Goal: Navigation & Orientation: Find specific page/section

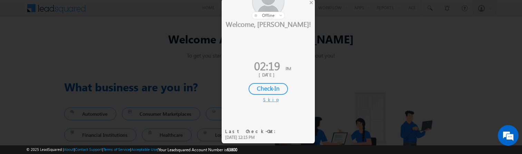
click at [269, 99] on div "Skip" at bounding box center [268, 100] width 10 height 6
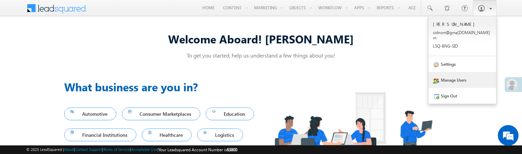
click at [451, 77] on link "Manage Users" at bounding box center [463, 80] width 68 height 16
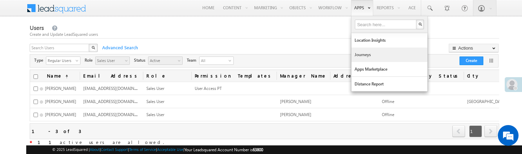
click at [363, 53] on link "Journeys" at bounding box center [390, 55] width 76 height 15
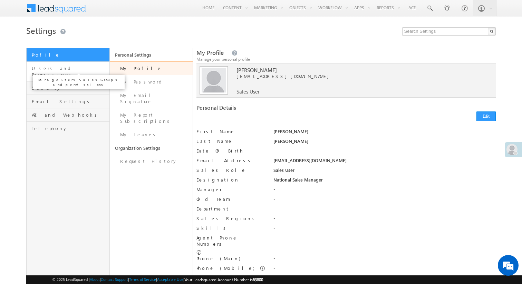
click at [76, 70] on span "Users and Permissions" at bounding box center [70, 71] width 76 height 12
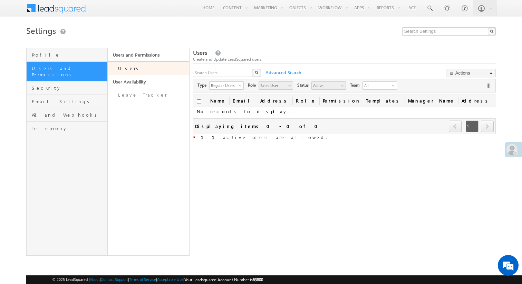
click at [393, 88] on span at bounding box center [394, 87] width 6 height 6
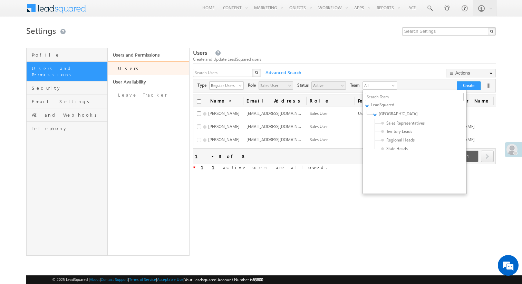
click at [395, 64] on div "Users Create and Update LeadSquared users" at bounding box center [344, 56] width 303 height 15
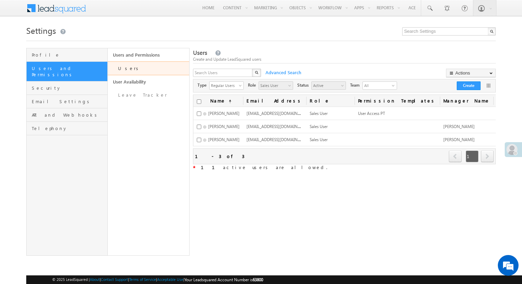
click at [385, 89] on span "All" at bounding box center [377, 86] width 28 height 8
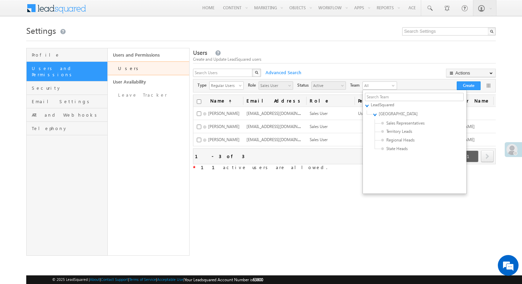
click at [379, 58] on div "Create and Update LeadSquared users" at bounding box center [344, 59] width 303 height 6
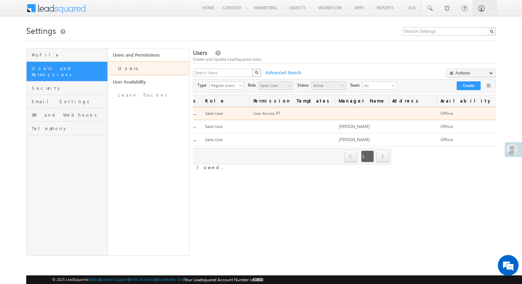
scroll to position [0, 203]
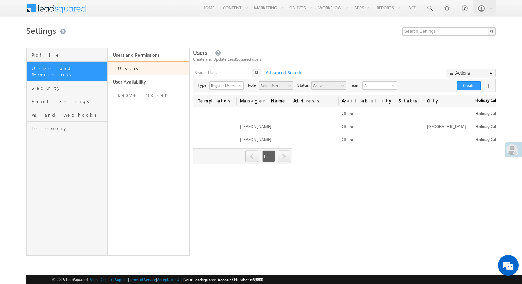
click at [391, 82] on span "All" at bounding box center [377, 86] width 28 height 8
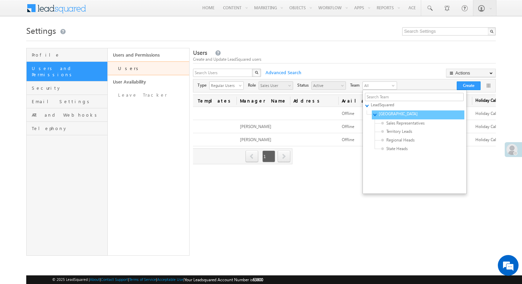
click at [385, 118] on div "▼ India" at bounding box center [418, 115] width 93 height 9
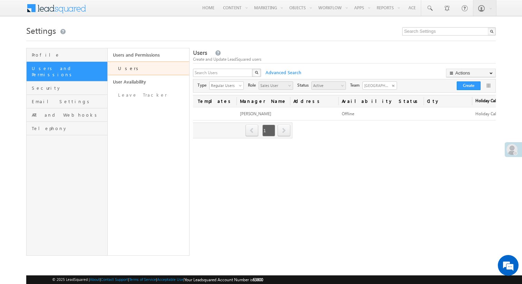
click at [382, 86] on span "India" at bounding box center [377, 86] width 28 height 8
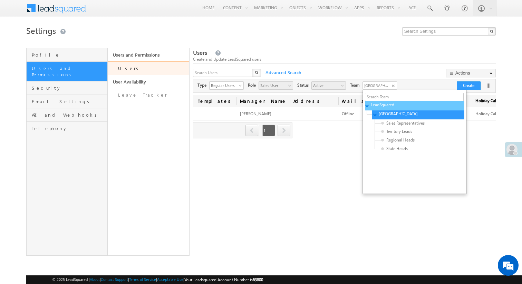
click at [380, 107] on span "LeadSquared" at bounding box center [404, 105] width 66 height 6
type input "f26bfe00-8d9c-11ec-8597-0681fe0b10f8"
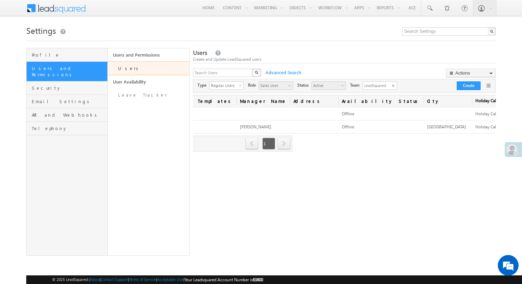
click at [387, 87] on span "LeadSquared" at bounding box center [377, 86] width 28 height 8
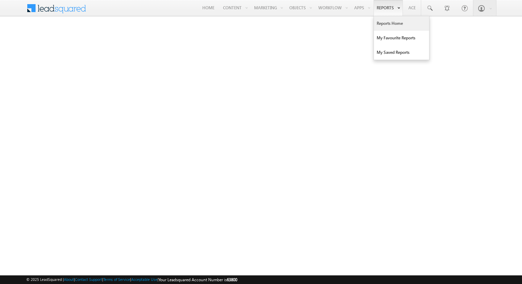
click at [389, 23] on link "Reports Home" at bounding box center [401, 23] width 55 height 15
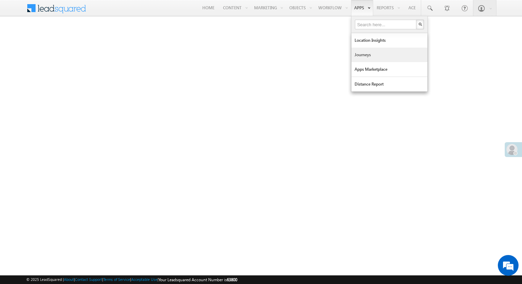
click at [364, 52] on link "Journeys" at bounding box center [390, 55] width 76 height 15
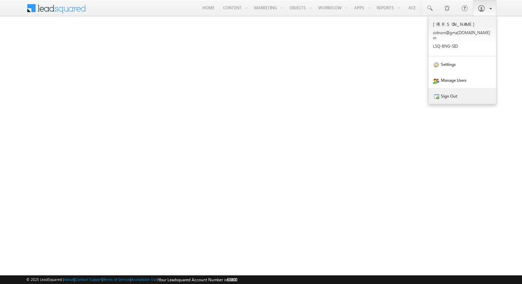
click at [464, 92] on link "Sign Out" at bounding box center [463, 96] width 68 height 16
